Goal: Navigation & Orientation: Find specific page/section

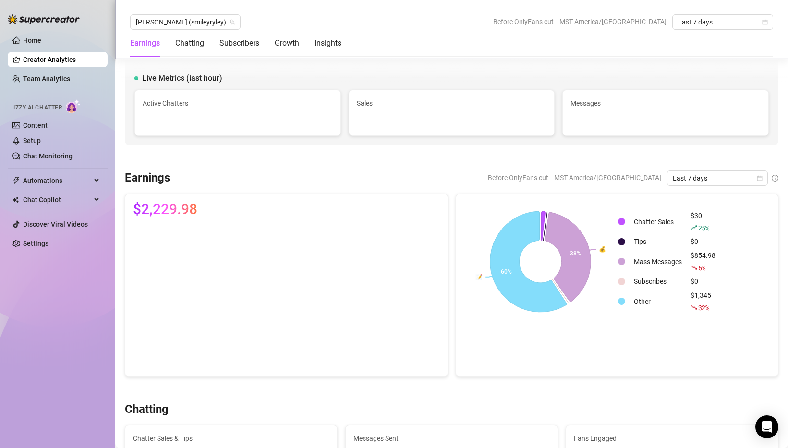
scroll to position [897, 0]
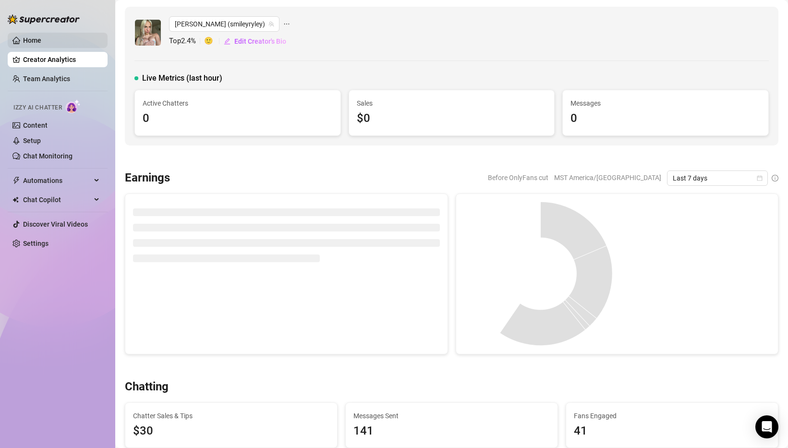
click at [25, 42] on link "Home" at bounding box center [32, 41] width 18 height 8
